Goal: Find specific page/section: Find specific page/section

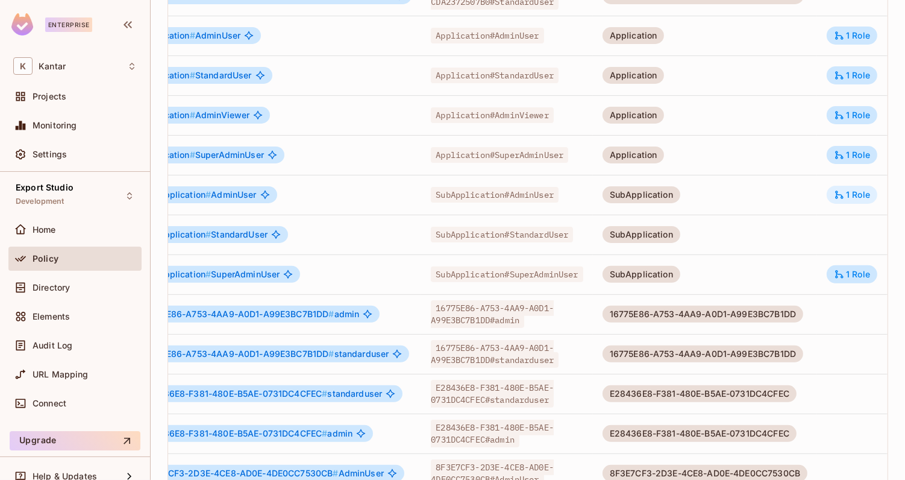
scroll to position [0, 30]
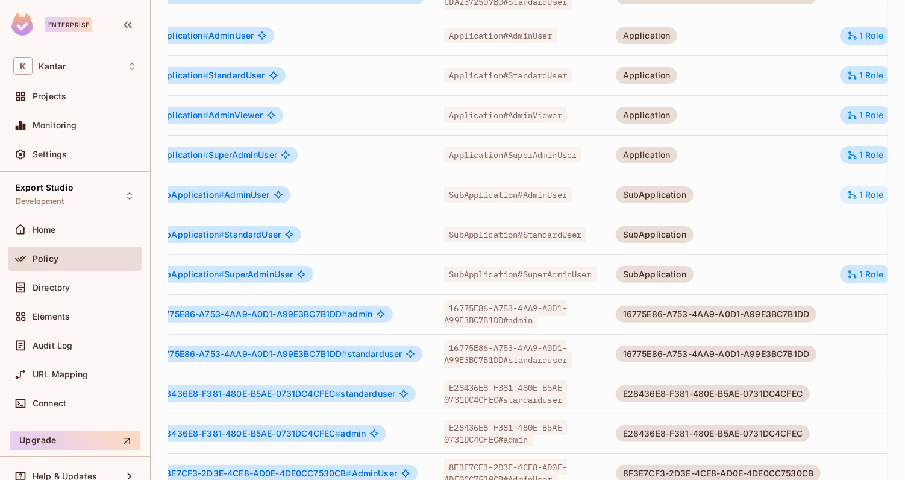
click at [876, 198] on div "1 Role" at bounding box center [865, 194] width 36 height 11
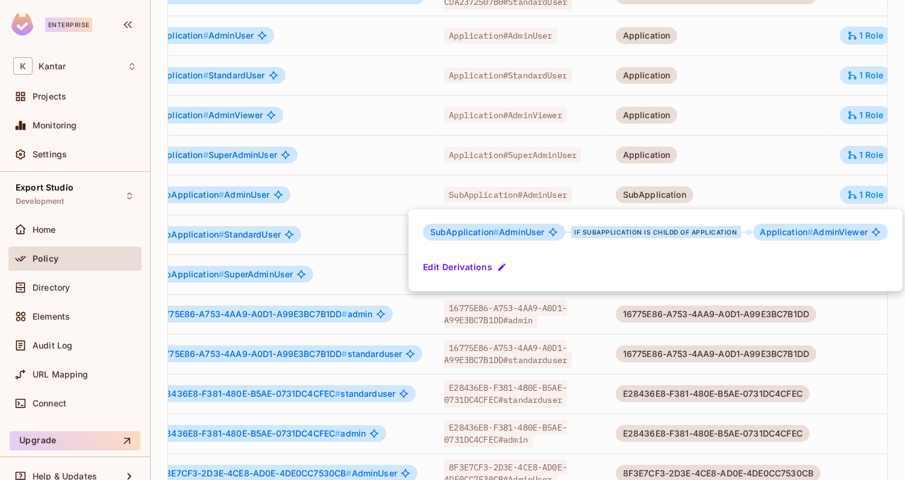
click at [837, 197] on div at bounding box center [452, 240] width 905 height 480
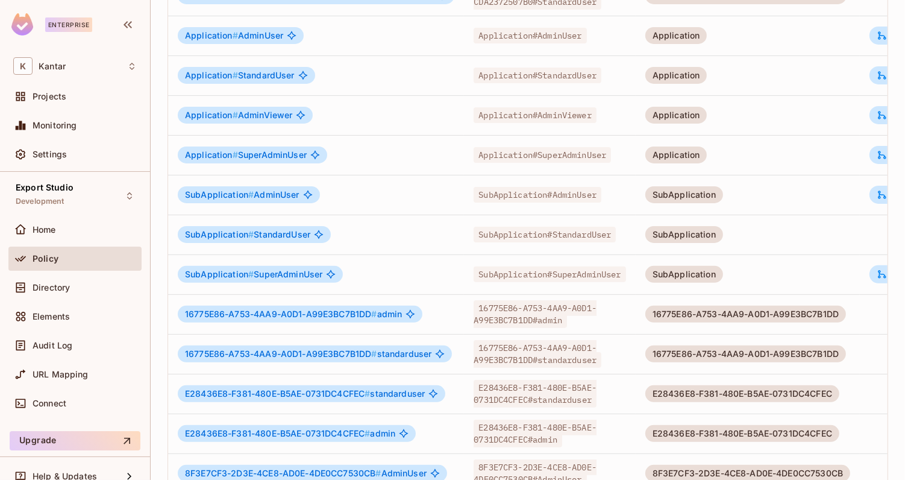
scroll to position [0, 91]
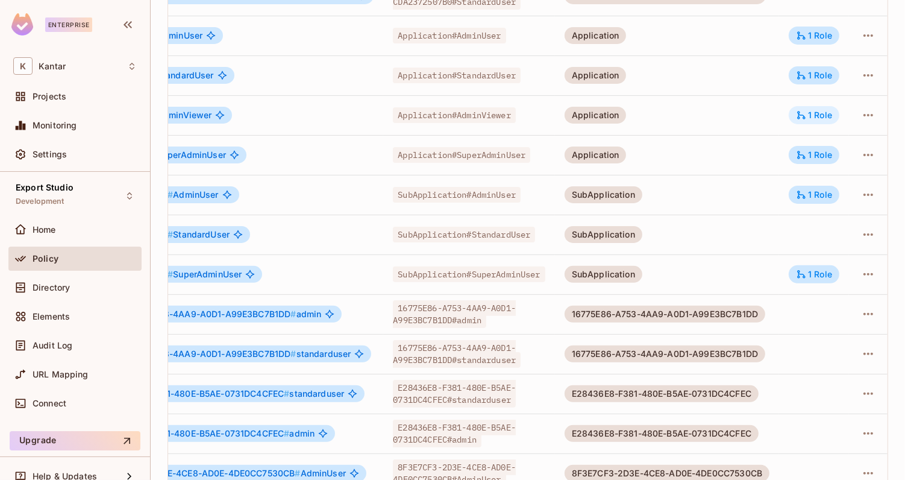
click at [835, 110] on div "1 Role" at bounding box center [814, 115] width 51 height 18
